Goal: Task Accomplishment & Management: Use online tool/utility

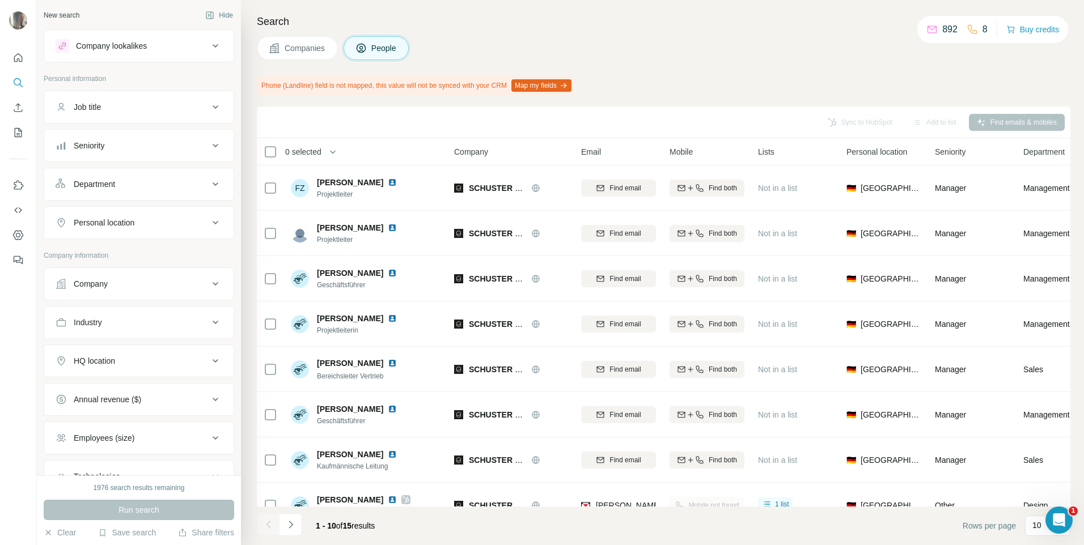
scroll to position [203, 0]
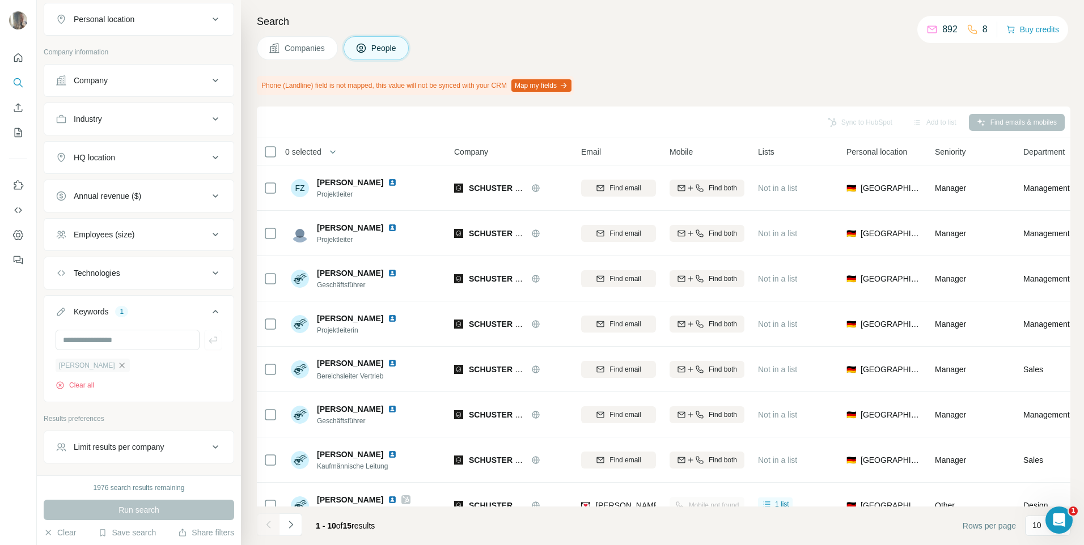
click at [117, 367] on icon "button" at bounding box center [121, 365] width 9 height 9
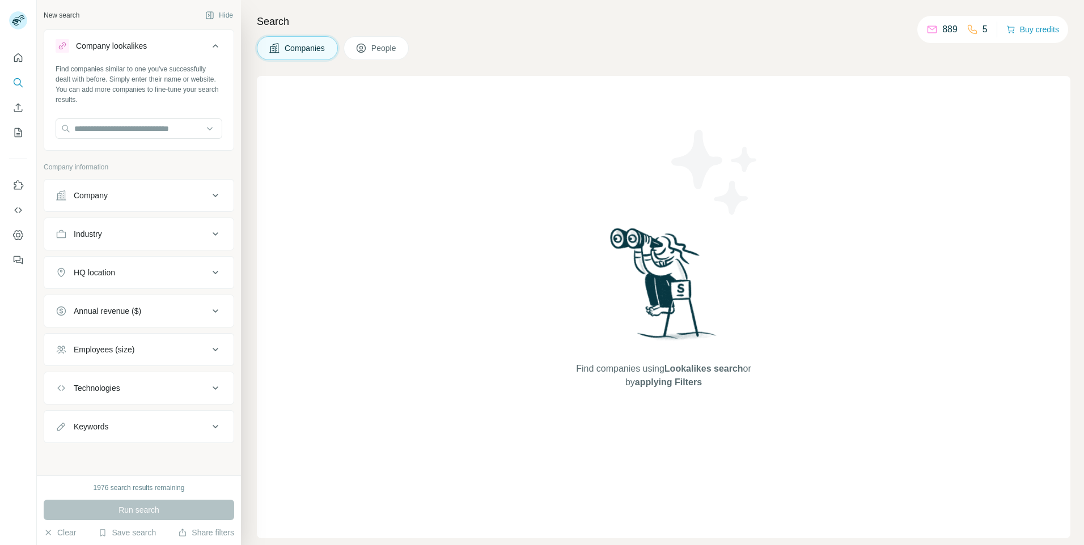
click at [153, 192] on div "Company" at bounding box center [132, 195] width 153 height 11
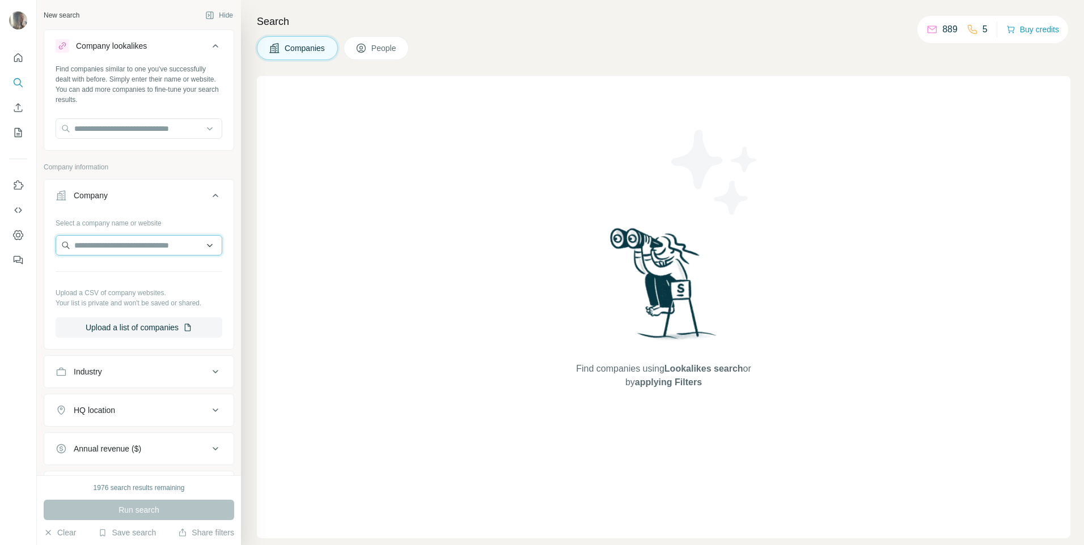
click at [141, 253] on input "text" at bounding box center [139, 245] width 167 height 20
paste input "**********"
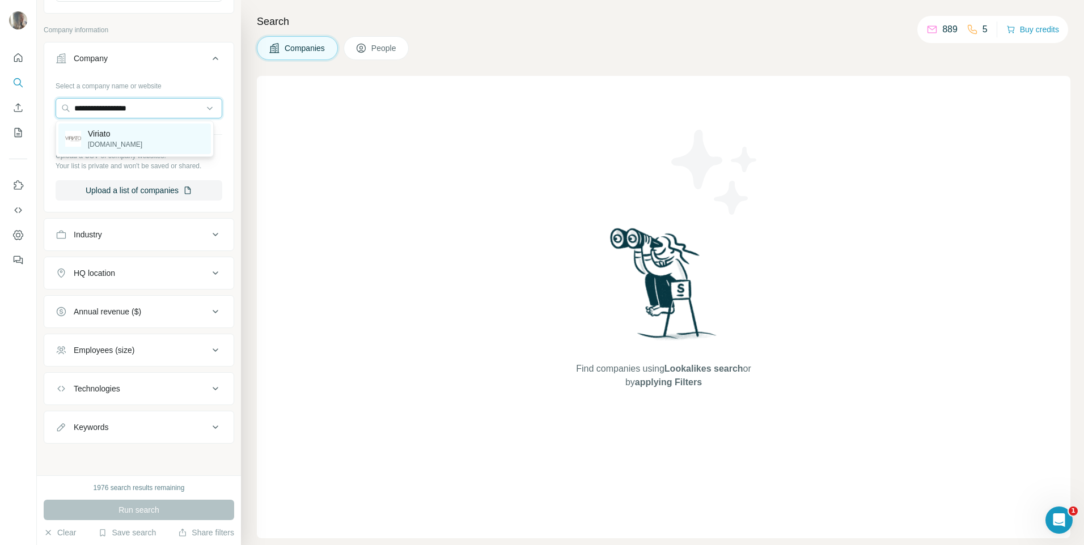
type input "**********"
click at [128, 138] on div "Viriato viriato.eu" at bounding box center [134, 139] width 152 height 31
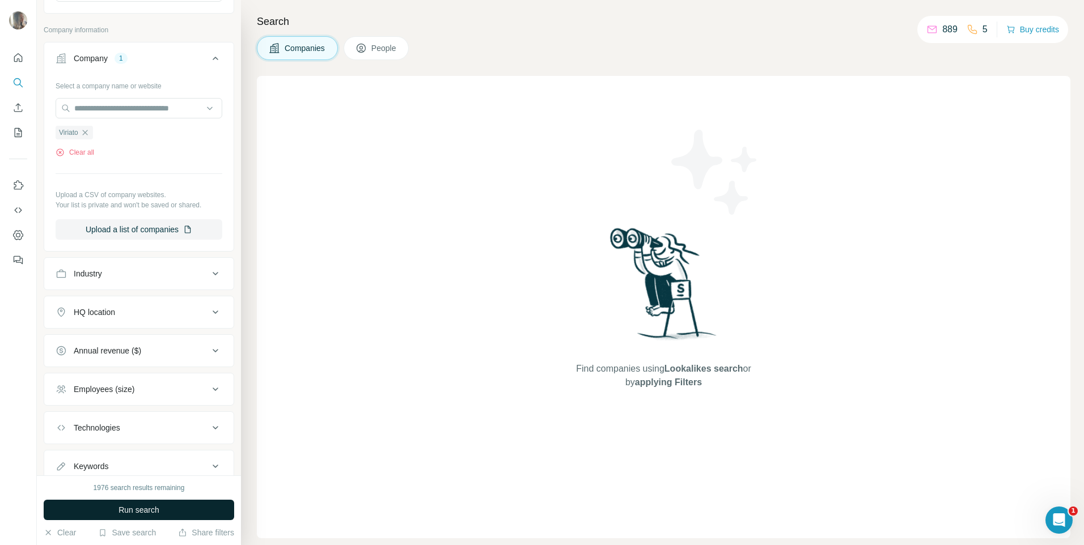
click at [169, 516] on button "Run search" at bounding box center [139, 510] width 190 height 20
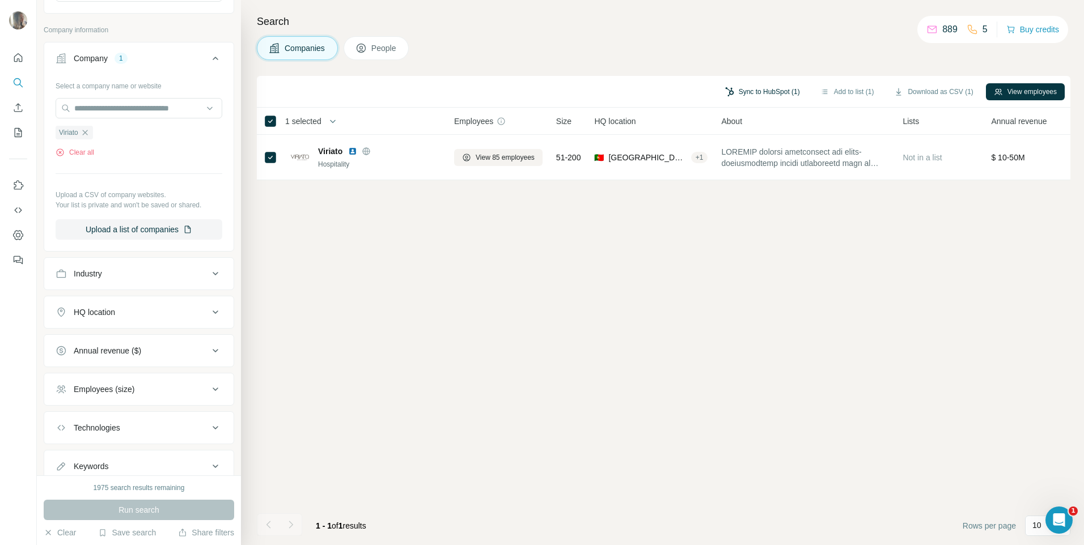
click at [742, 90] on button "Sync to HubSpot (1)" at bounding box center [762, 91] width 91 height 17
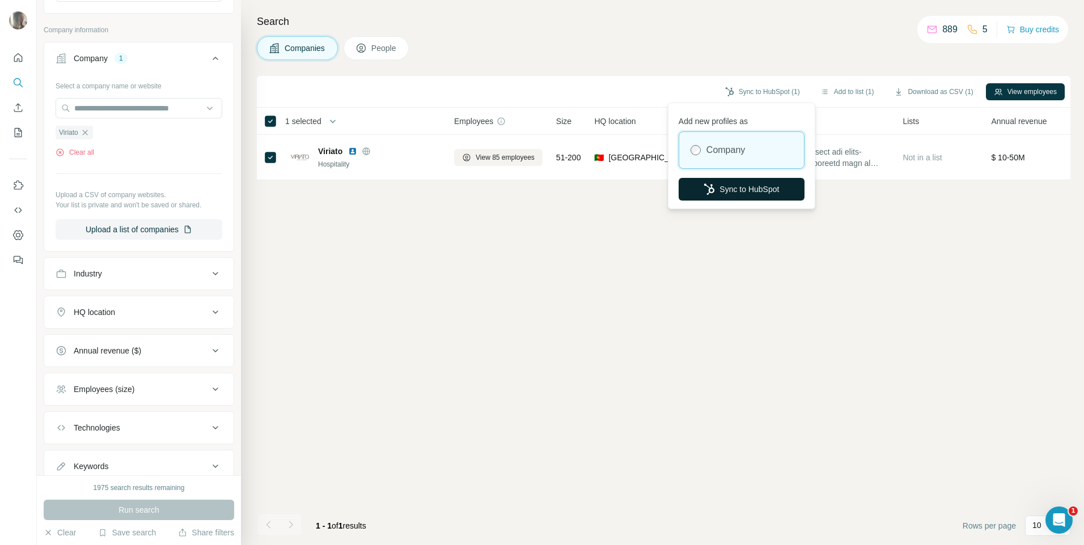
click at [750, 191] on button "Sync to HubSpot" at bounding box center [741, 189] width 126 height 23
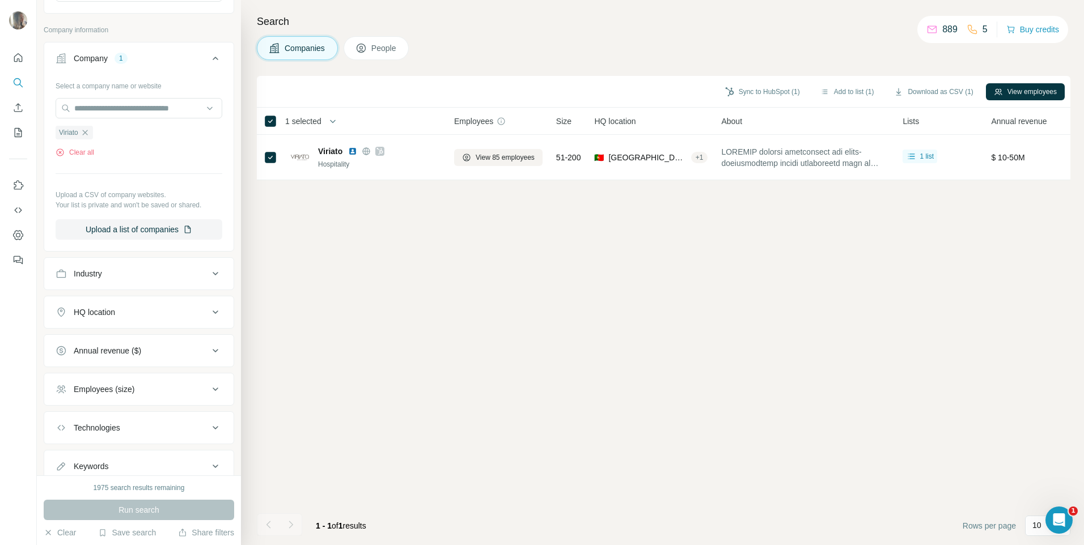
click at [386, 54] on button "People" at bounding box center [376, 48] width 66 height 24
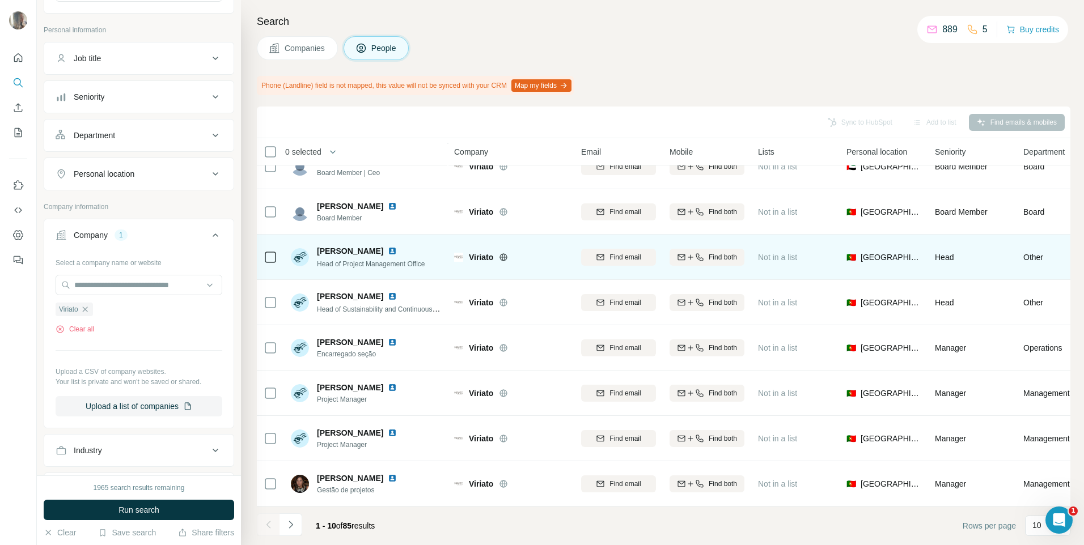
scroll to position [118, 0]
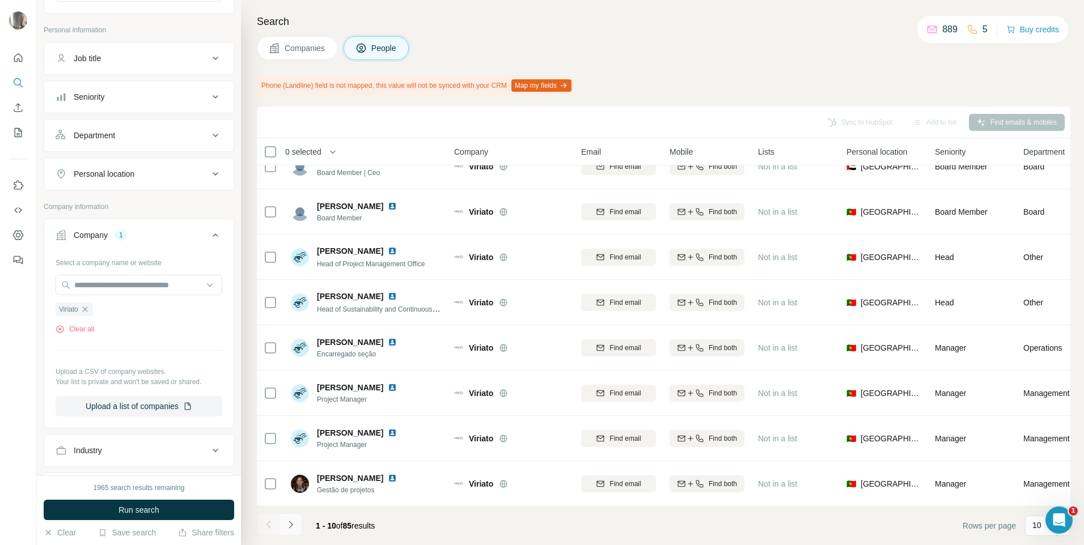
click at [291, 522] on icon "Navigate to next page" at bounding box center [290, 524] width 11 height 11
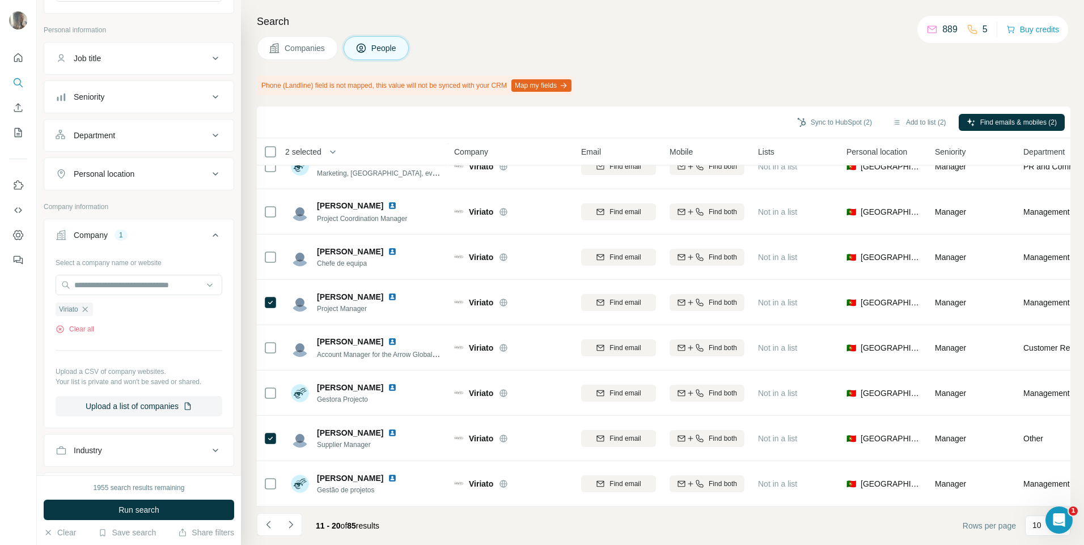
click at [286, 520] on icon "Navigate to next page" at bounding box center [290, 524] width 11 height 11
click at [301, 522] on button "Navigate to next page" at bounding box center [290, 524] width 23 height 23
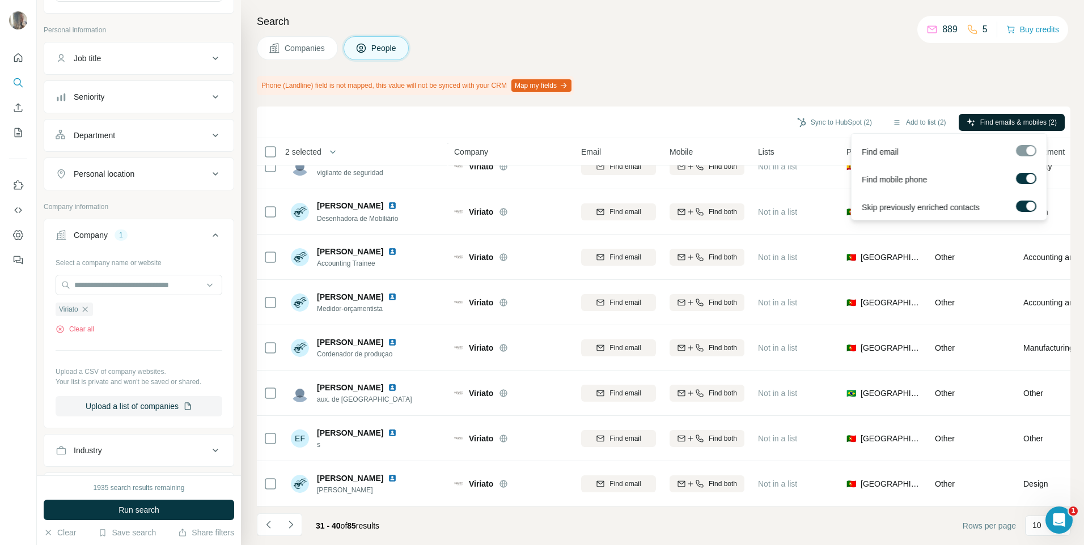
click at [971, 125] on icon "button" at bounding box center [970, 122] width 9 height 9
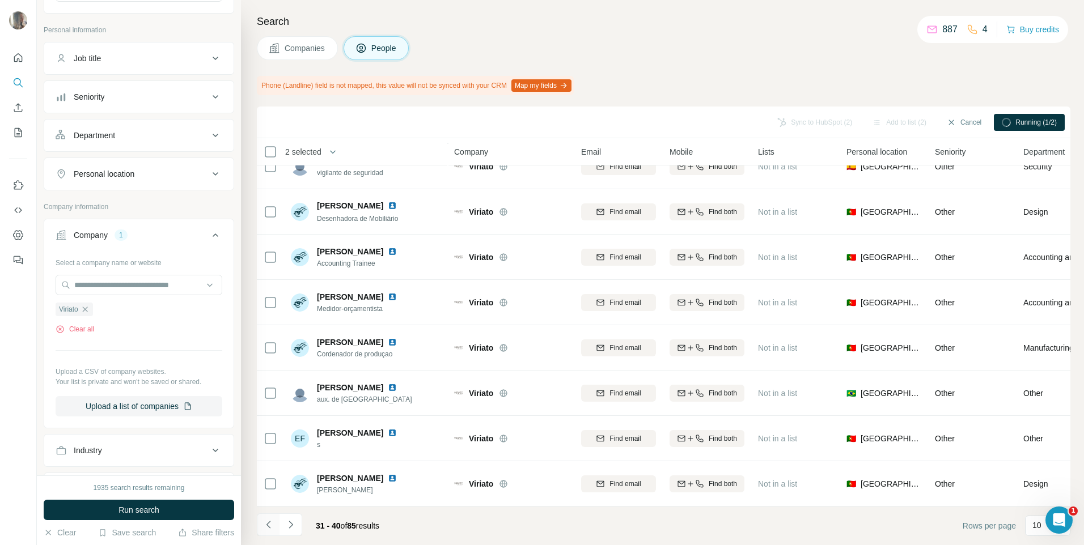
click at [272, 525] on icon "Navigate to previous page" at bounding box center [268, 524] width 11 height 11
click at [266, 525] on icon "Navigate to previous page" at bounding box center [268, 524] width 4 height 7
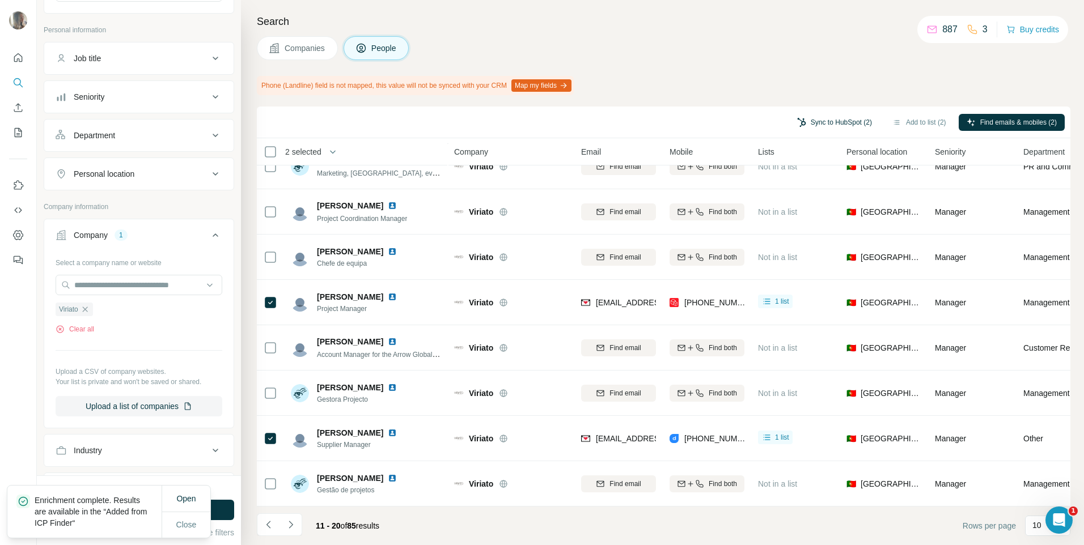
click at [832, 125] on button "Sync to HubSpot (2)" at bounding box center [834, 122] width 91 height 17
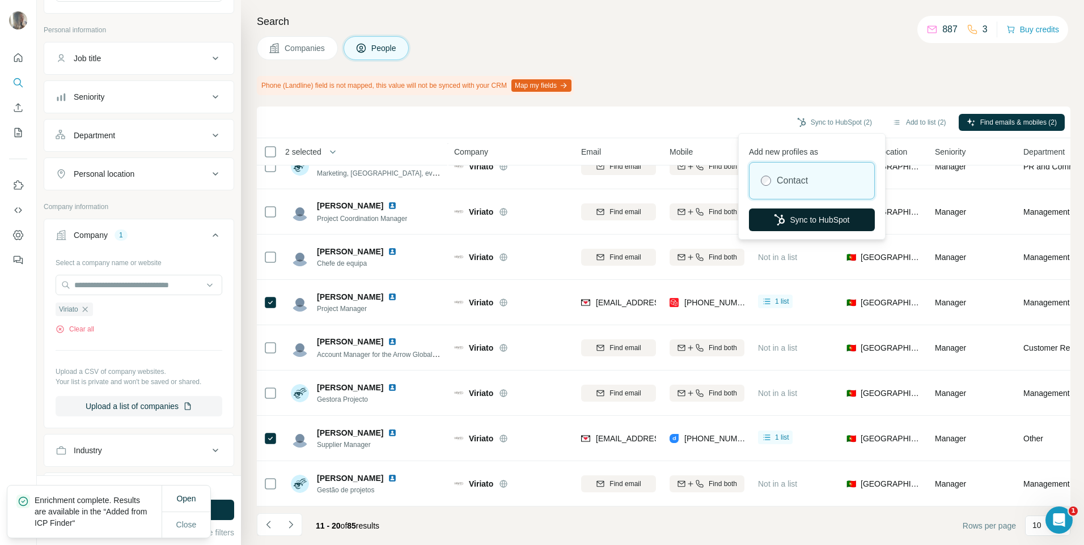
click at [813, 226] on button "Sync to HubSpot" at bounding box center [812, 220] width 126 height 23
